Goal: Task Accomplishment & Management: Use online tool/utility

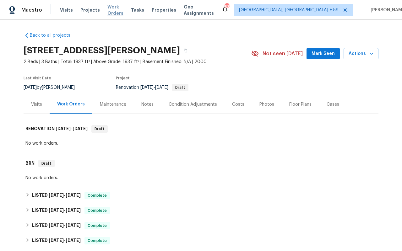
click at [121, 13] on span "Work Orders" at bounding box center [115, 10] width 16 height 13
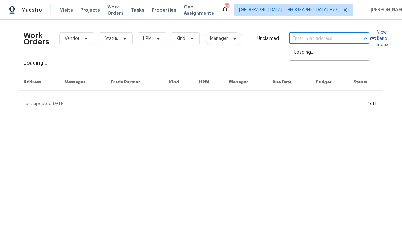
click at [304, 41] on input "text" at bounding box center [320, 39] width 63 height 10
paste input "[STREET_ADDRESS][PERSON_NAME][PERSON_NAME]"
type input "[STREET_ADDRESS][PERSON_NAME][PERSON_NAME]"
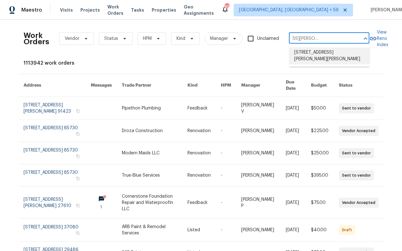
click at [301, 53] on li "[STREET_ADDRESS][PERSON_NAME][PERSON_NAME]" at bounding box center [329, 55] width 80 height 17
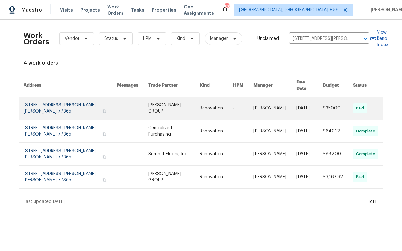
click at [49, 100] on link at bounding box center [71, 108] width 94 height 23
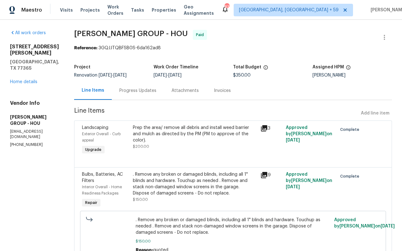
click at [25, 71] on div "[STREET_ADDRESS][PERSON_NAME][PERSON_NAME] Home details" at bounding box center [34, 64] width 49 height 41
click at [25, 80] on link "Home details" at bounding box center [23, 82] width 27 height 4
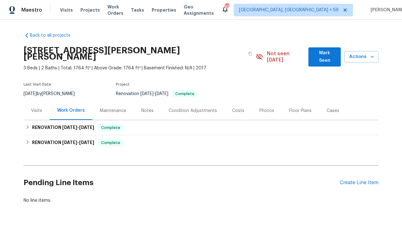
click at [34, 108] on div "Visits" at bounding box center [36, 111] width 11 height 6
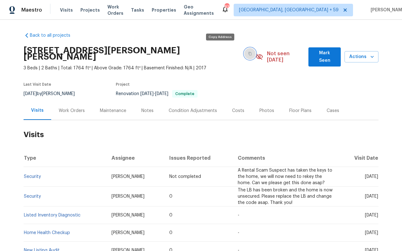
click at [248, 52] on icon "button" at bounding box center [250, 54] width 4 height 4
click at [0, 108] on div "Back to all projects [STREET_ADDRESS][PERSON_NAME][PERSON_NAME] 3 Beds | 2 Bath…" at bounding box center [201, 135] width 402 height 231
